Goal: Transaction & Acquisition: Purchase product/service

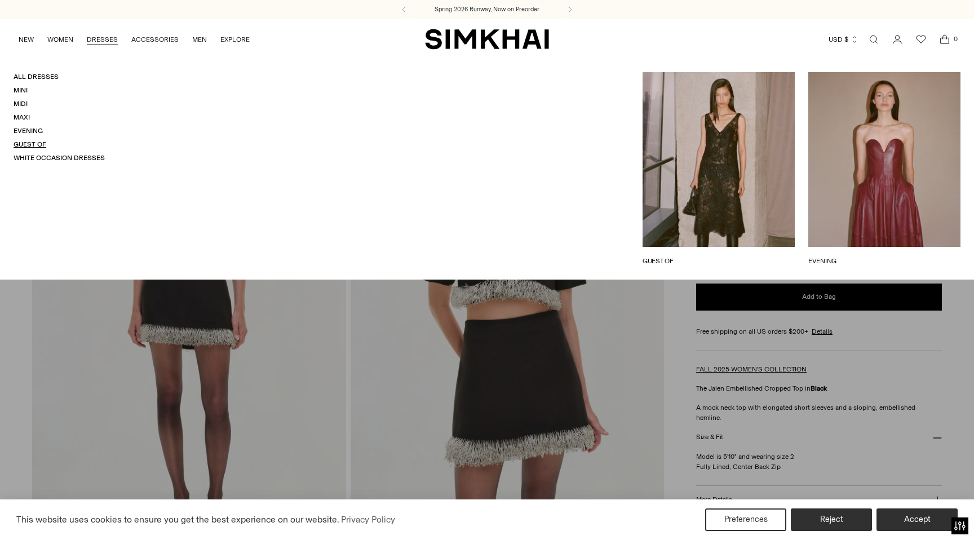
click at [30, 146] on link "Guest Of" at bounding box center [30, 144] width 33 height 8
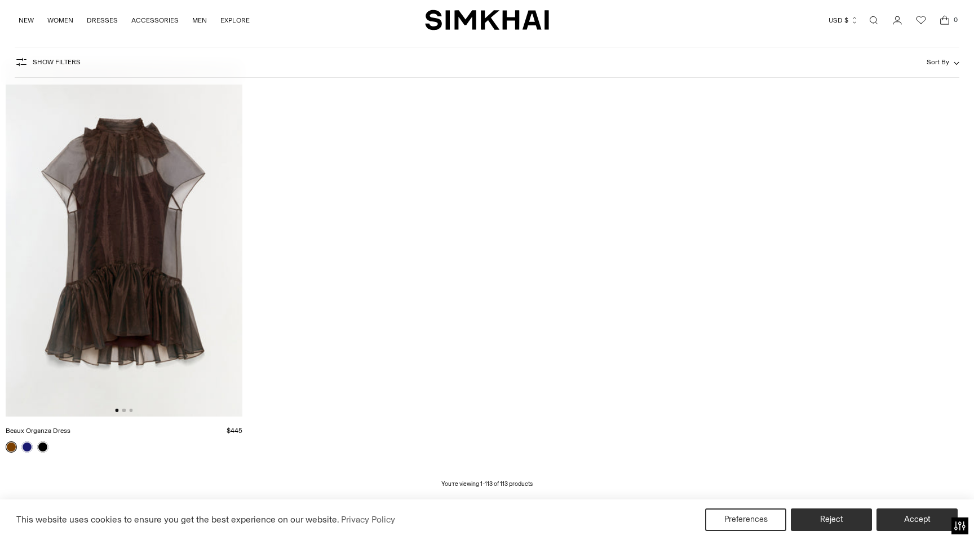
scroll to position [11685, 0]
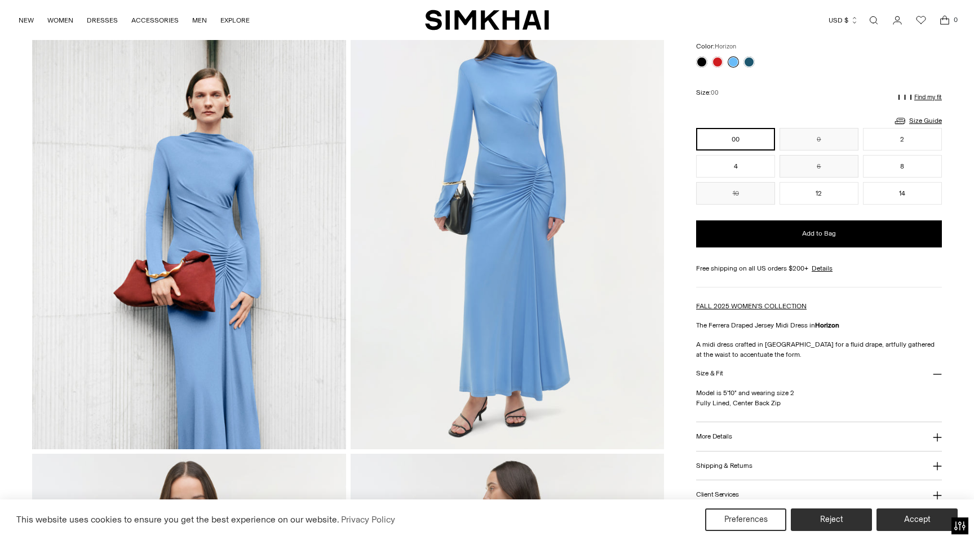
scroll to position [101, 0]
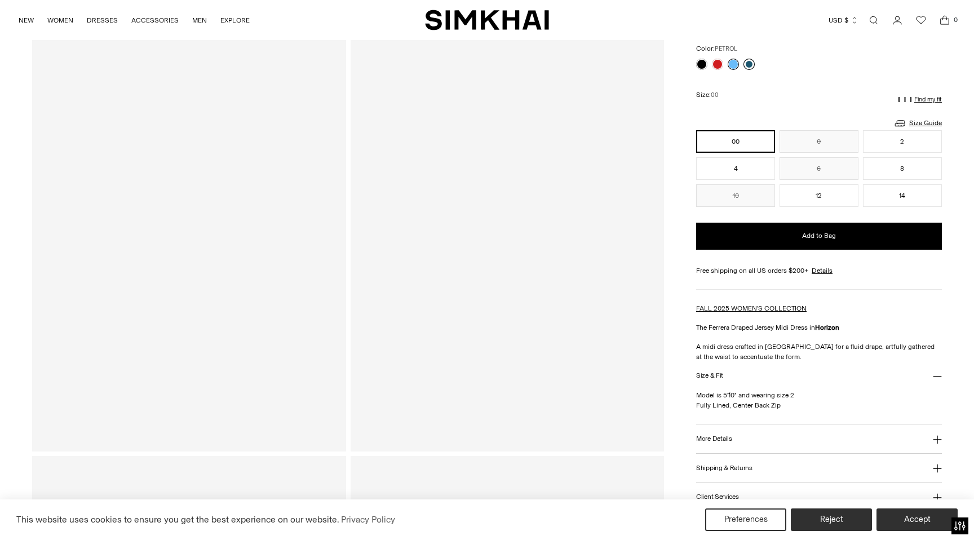
click at [747, 65] on link at bounding box center [749, 64] width 11 height 11
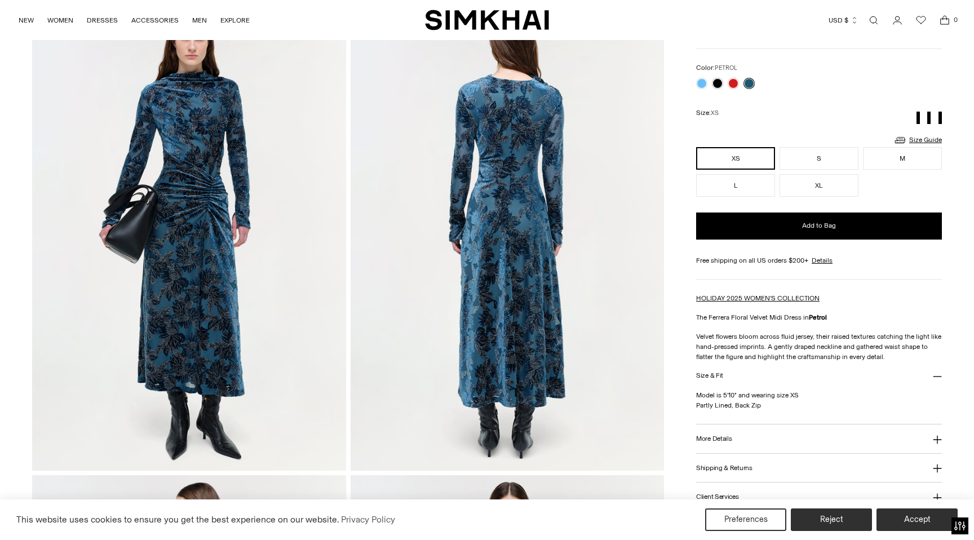
scroll to position [81, 0]
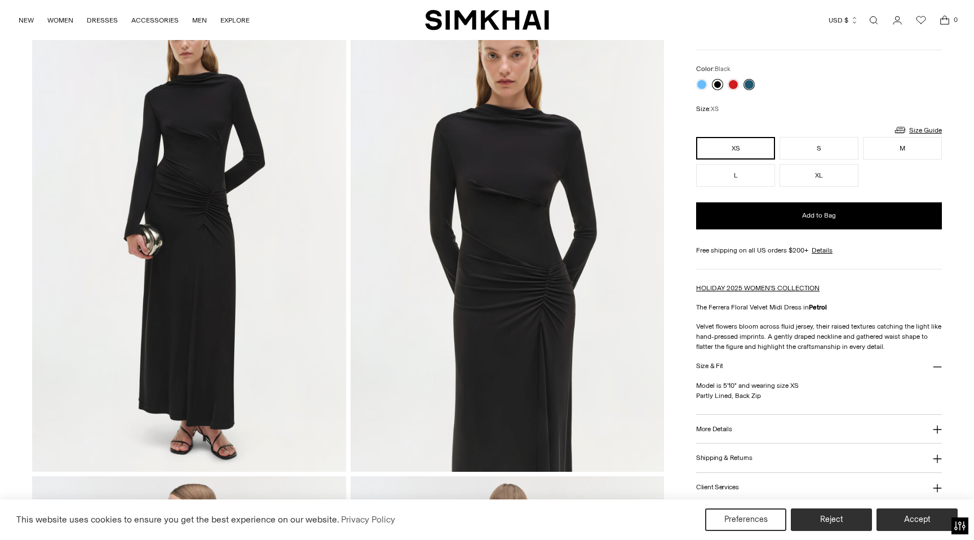
click at [721, 81] on link at bounding box center [717, 84] width 11 height 11
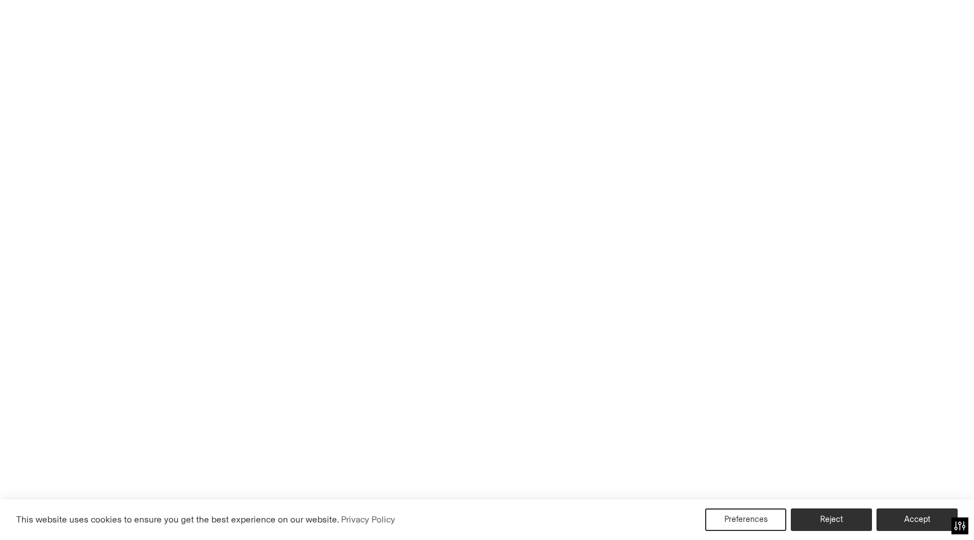
scroll to position [83, 0]
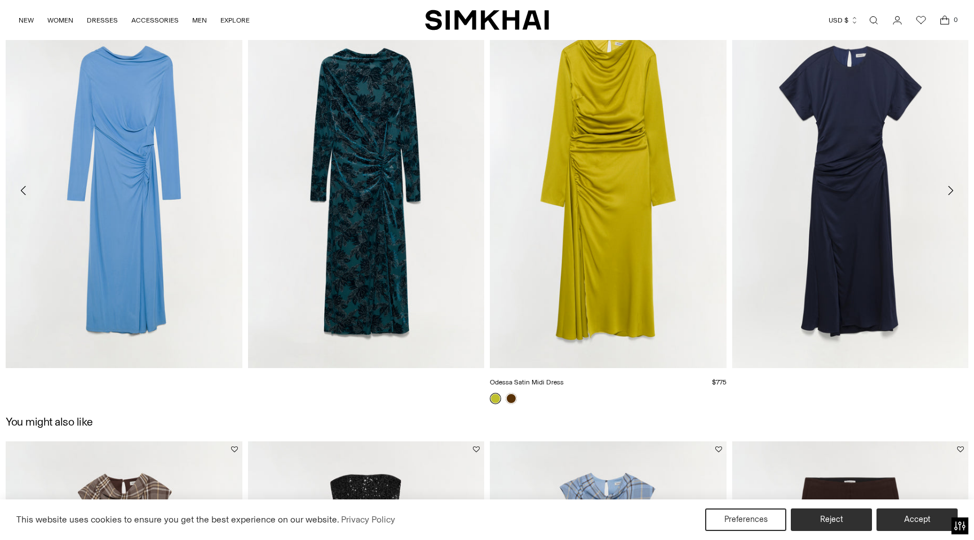
scroll to position [1575, 0]
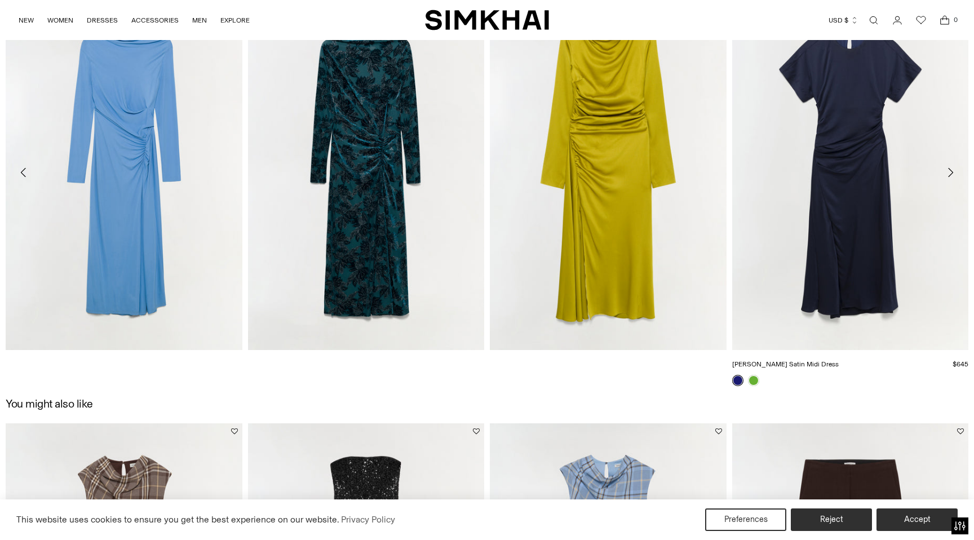
click at [826, 360] on link "[PERSON_NAME] Satin Midi Dress" at bounding box center [785, 364] width 107 height 8
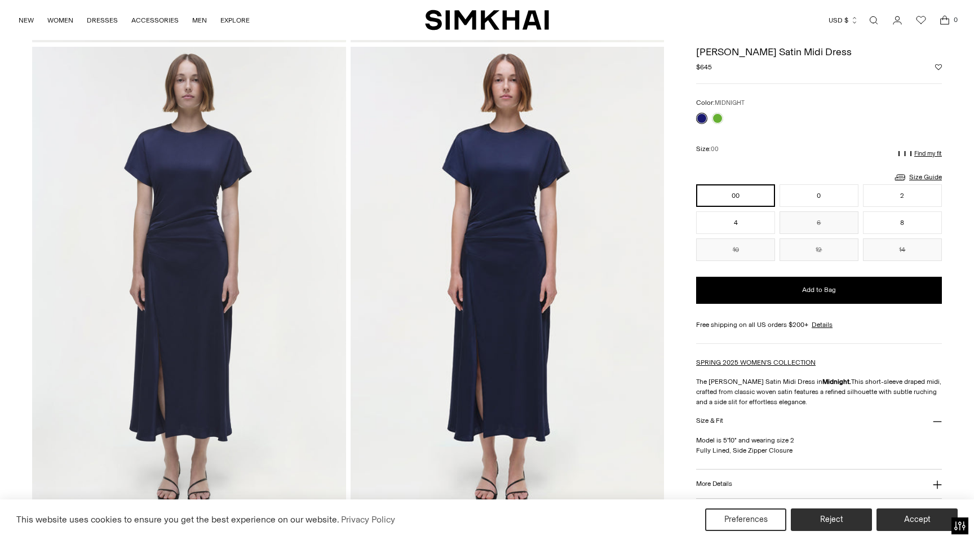
scroll to position [983, 0]
